Goal: Task Accomplishment & Management: Use online tool/utility

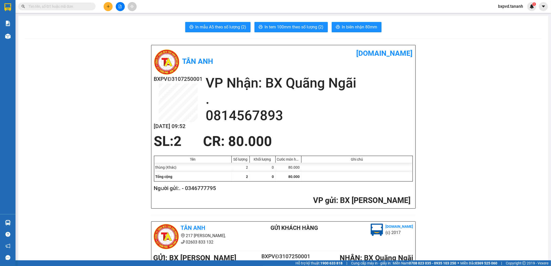
click at [73, 4] on input "text" at bounding box center [58, 7] width 61 height 6
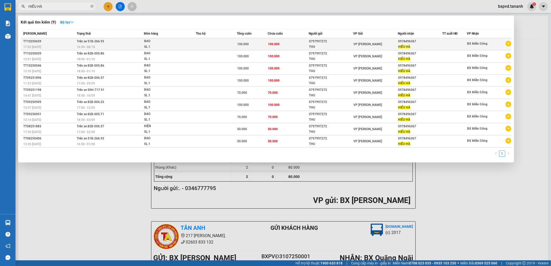
type input "HIẾU HÀ"
click at [153, 44] on div "SL: 1" at bounding box center [163, 47] width 39 height 6
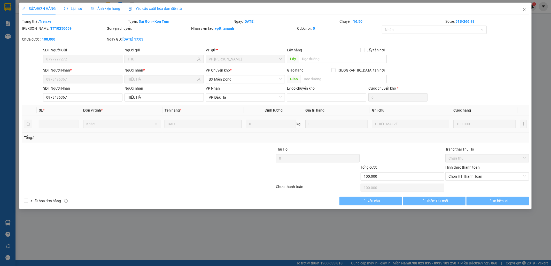
type input "0797997272"
type input "THU"
type input "0978496367"
type input "HIẾU HÀ"
type input "100.000"
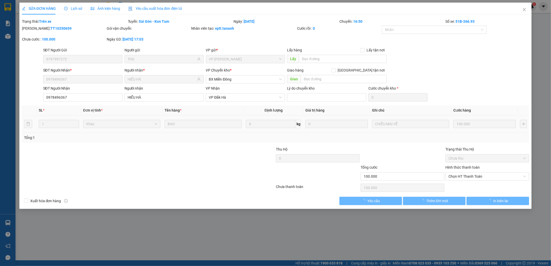
type input "100.000"
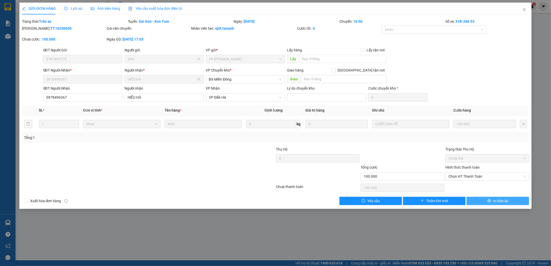
click at [513, 201] on button "In biên lai" at bounding box center [498, 201] width 63 height 8
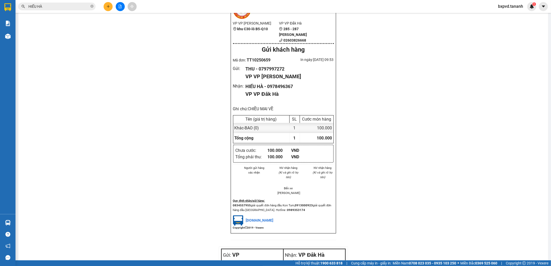
scroll to position [506, 0]
